Goal: Transaction & Acquisition: Purchase product/service

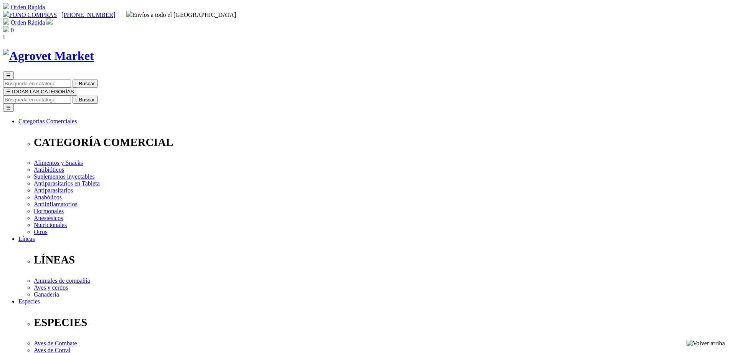
select select "380"
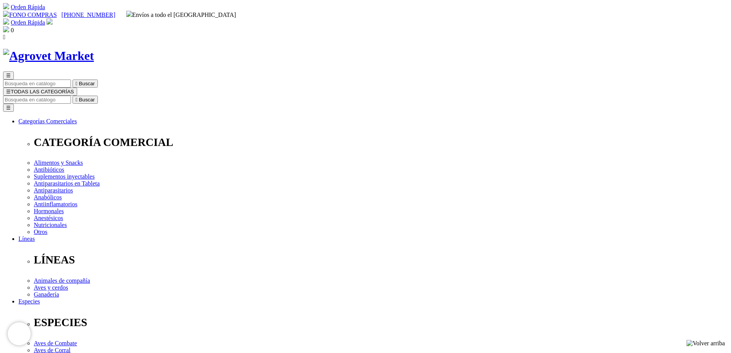
select select "381"
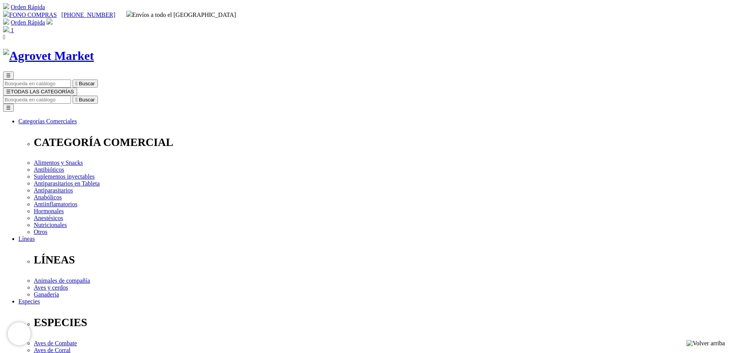
type input "[EMAIL_ADDRESS][DOMAIN_NAME]"
click at [53, 18] on img at bounding box center [49, 21] width 6 height 6
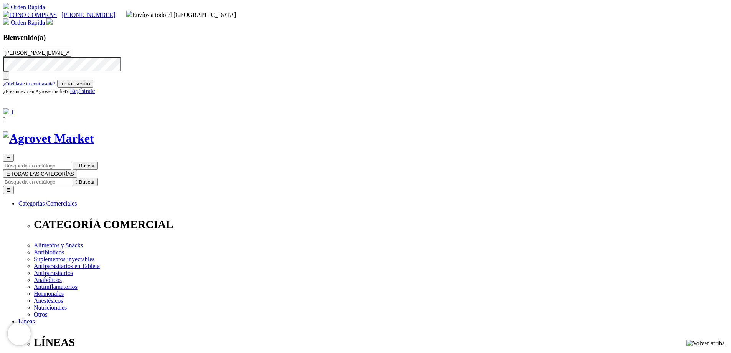
click at [6, 77] on img "button" at bounding box center [6, 77] width 0 height 0
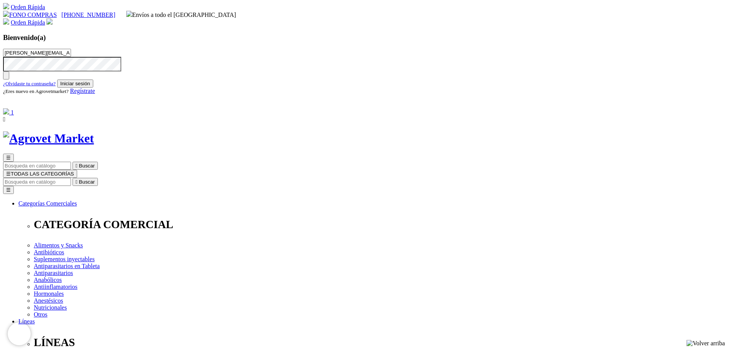
click at [6, 77] on img "button" at bounding box center [6, 77] width 0 height 0
click at [557, 33] on div "Bienvenido(a) Francisco.grande@agrovetmarket.com ¿Olvidaste tu contraseña? Inic…" at bounding box center [365, 70] width 725 height 75
click at [53, 18] on img at bounding box center [49, 21] width 6 height 6
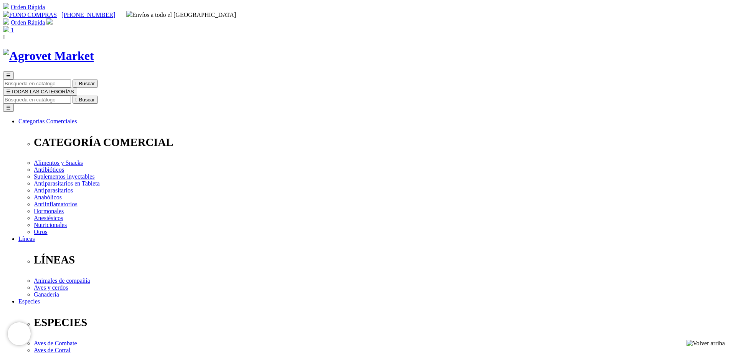
type input "COMPRA1"
select select "381"
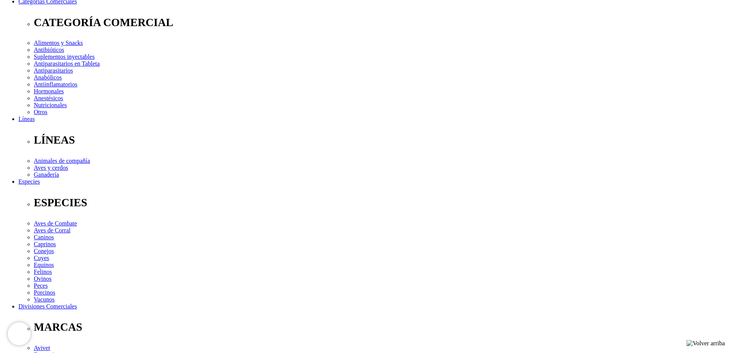
scroll to position [38, 0]
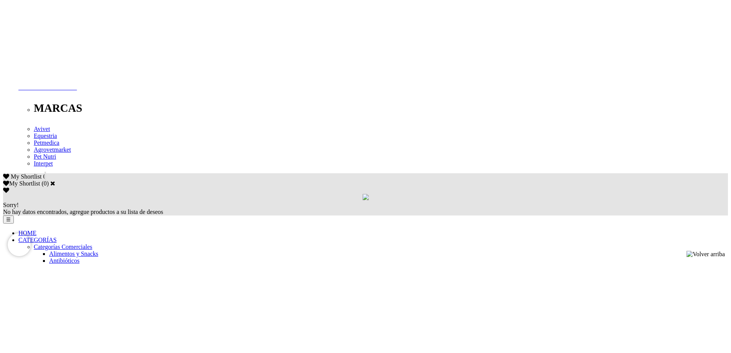
scroll to position [499, 0]
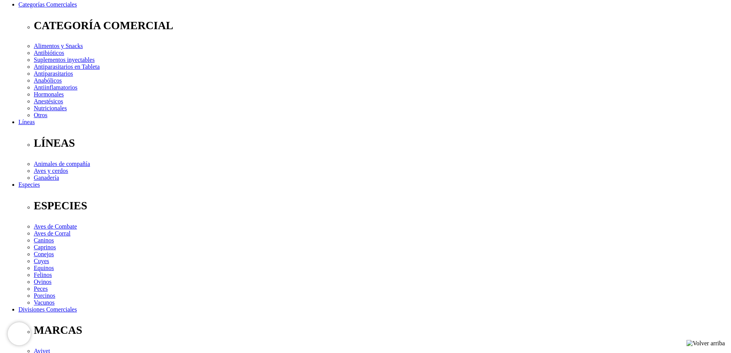
scroll to position [115, 0]
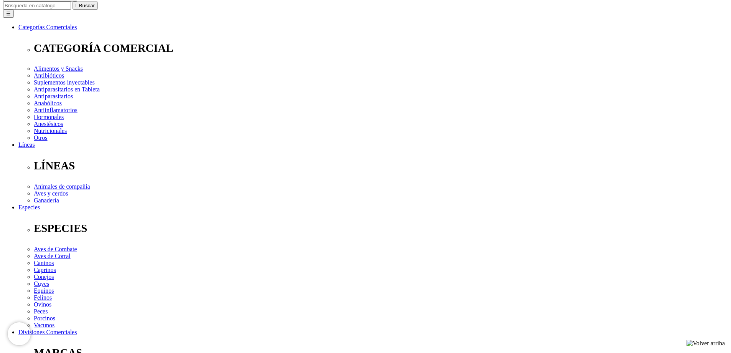
scroll to position [0, 0]
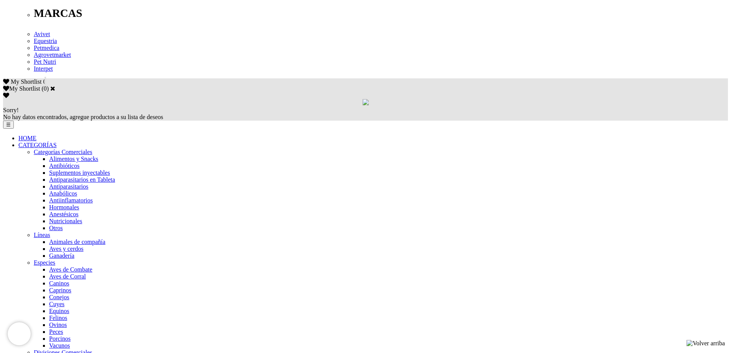
scroll to position [576, 0]
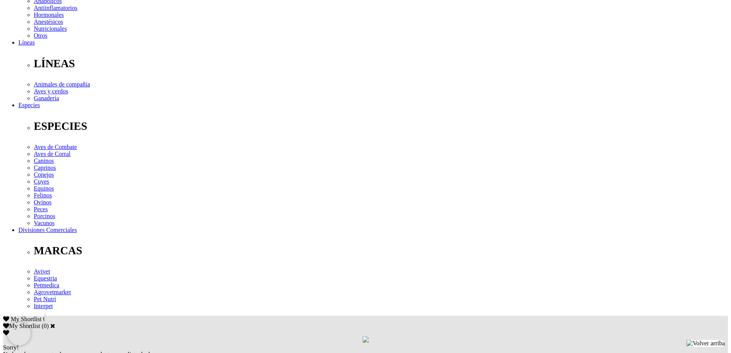
scroll to position [335, 0]
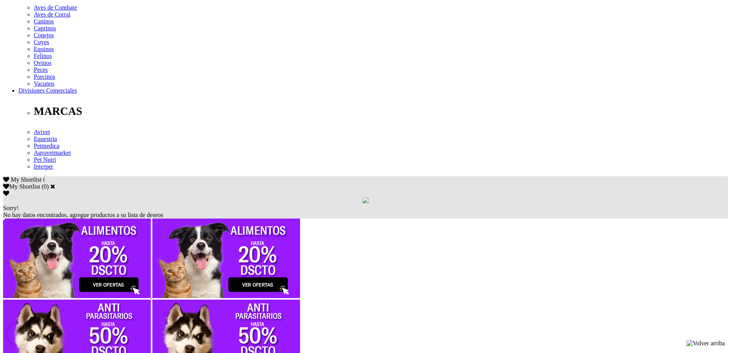
scroll to position [335, 0]
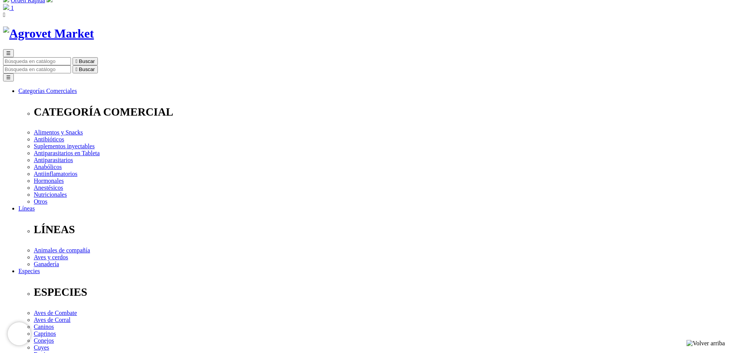
scroll to position [77, 0]
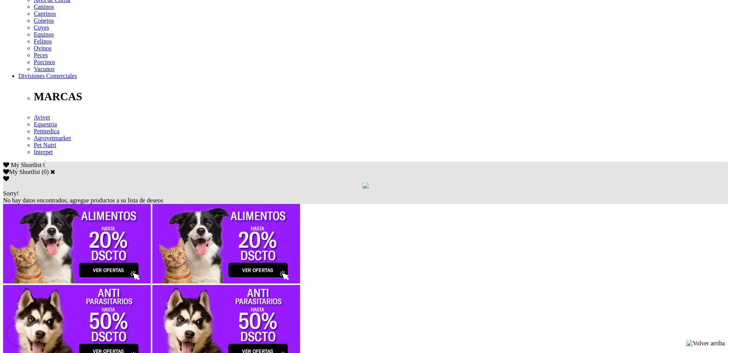
scroll to position [342, 0]
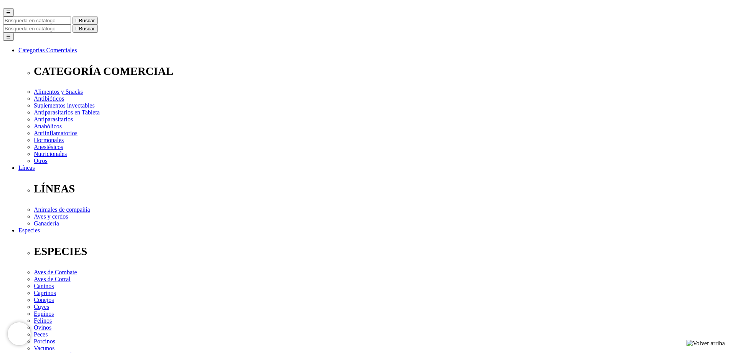
scroll to position [127, 0]
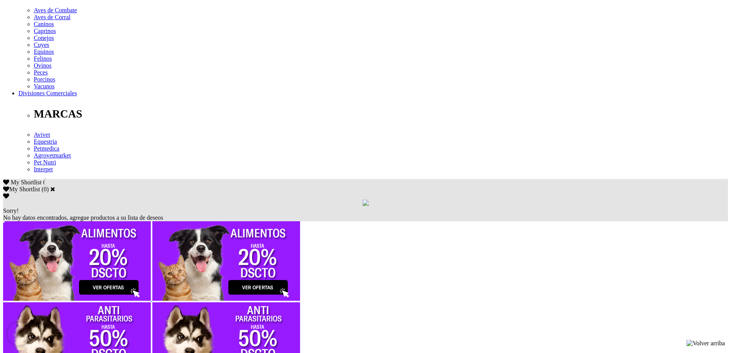
scroll to position [327, 0]
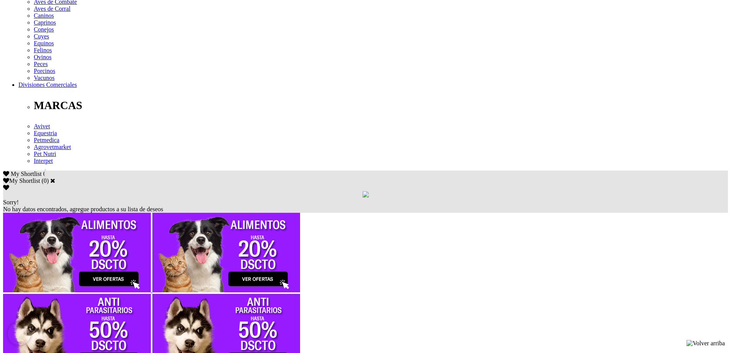
scroll to position [335, 0]
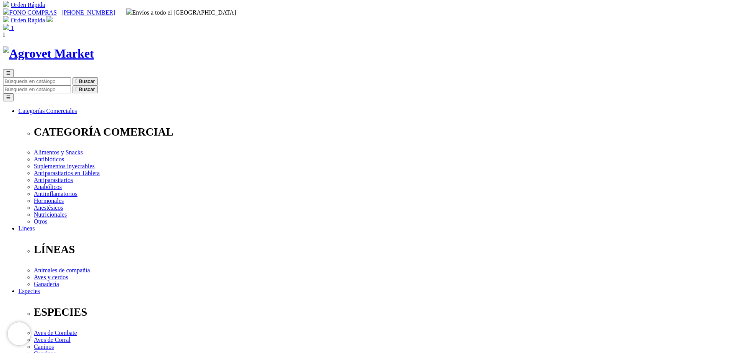
scroll to position [0, 0]
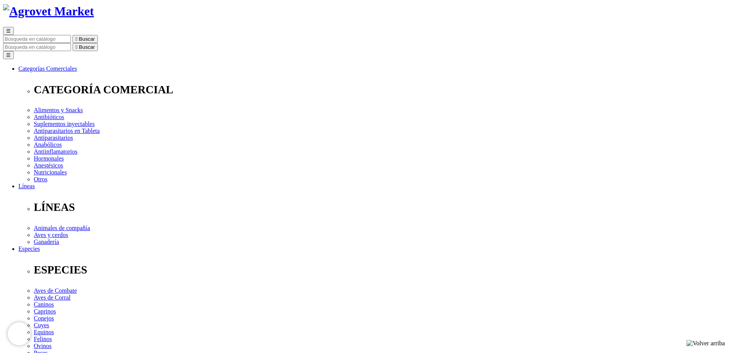
scroll to position [192, 0]
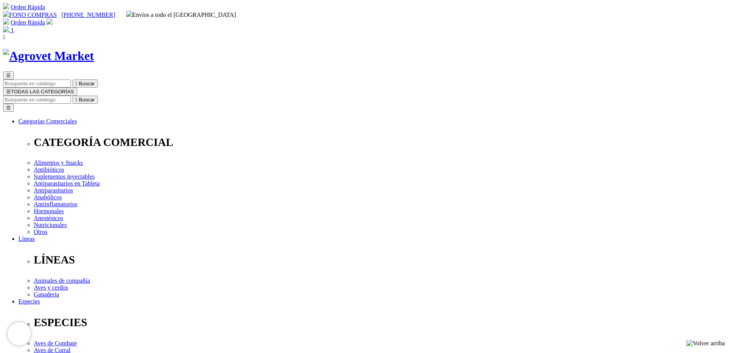
select select "381"
click at [9, 26] on img at bounding box center [6, 29] width 6 height 6
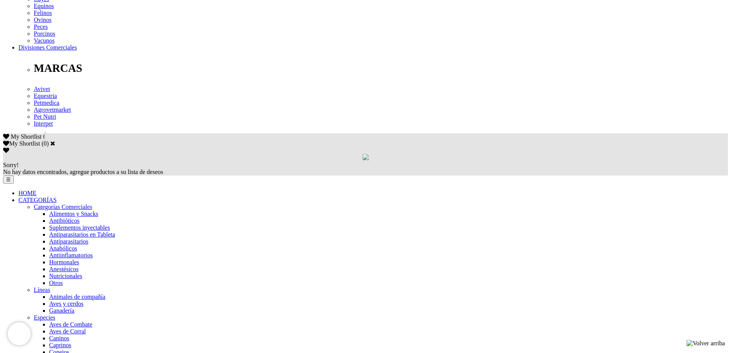
scroll to position [383, 0]
